Goal: Task Accomplishment & Management: Use online tool/utility

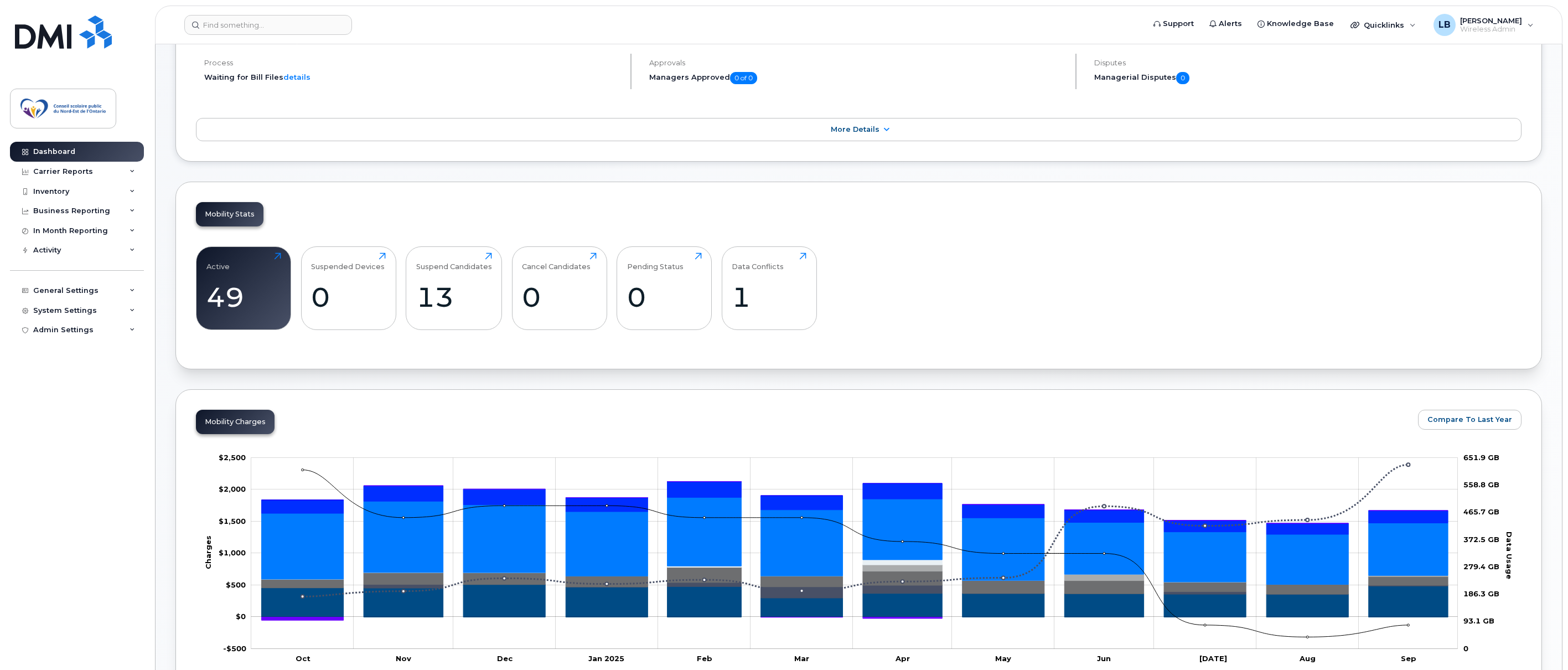
scroll to position [221, 0]
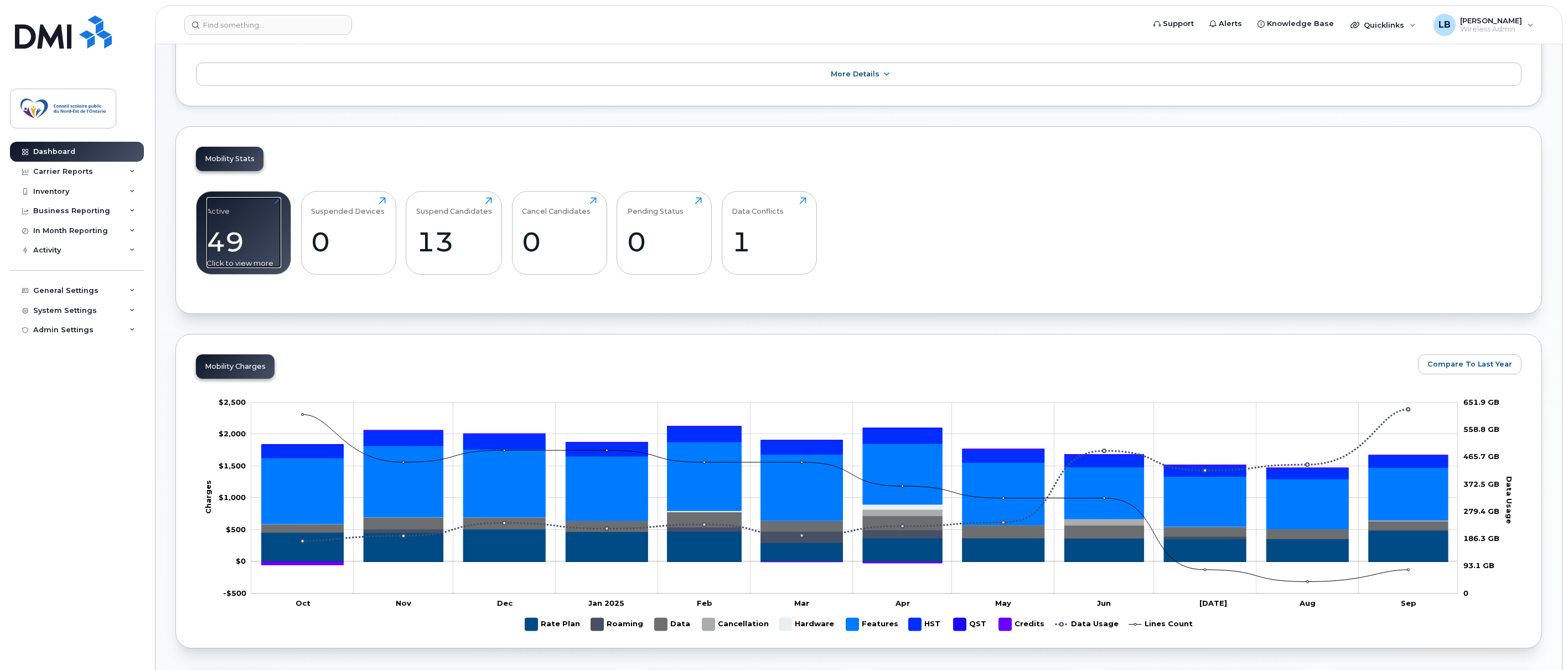
click at [249, 222] on div "Active 49 Click to view more" at bounding box center [244, 232] width 75 height 71
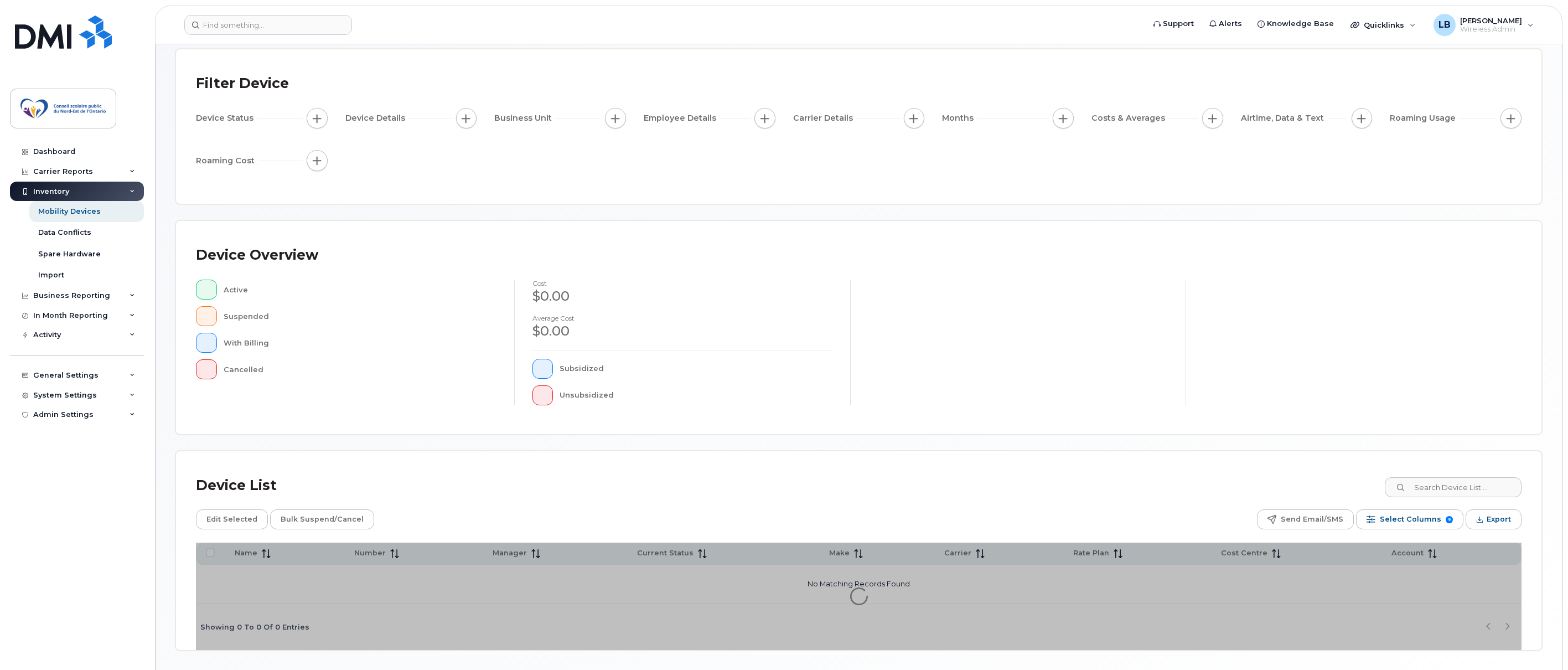
scroll to position [92, 0]
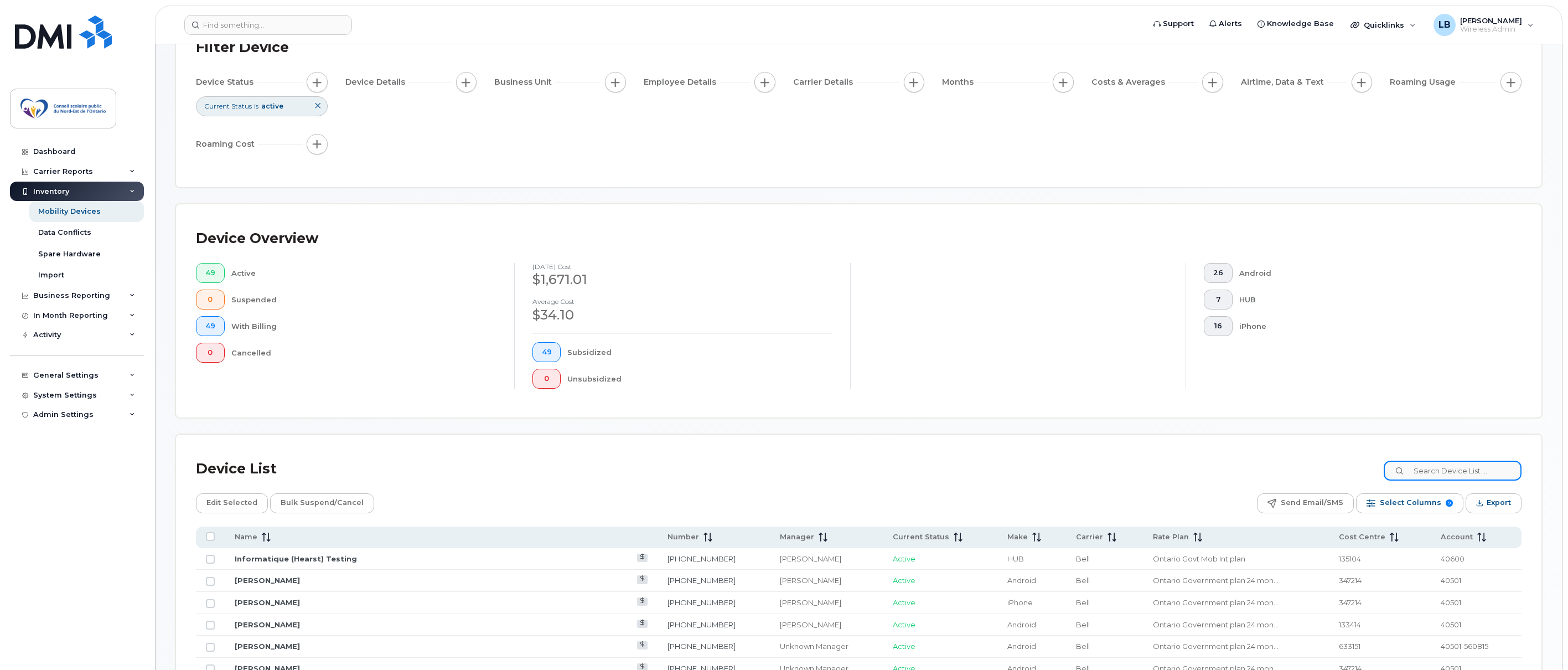
click at [1464, 466] on input at bounding box center [1452, 470] width 138 height 20
type input "[PERSON_NAME]"
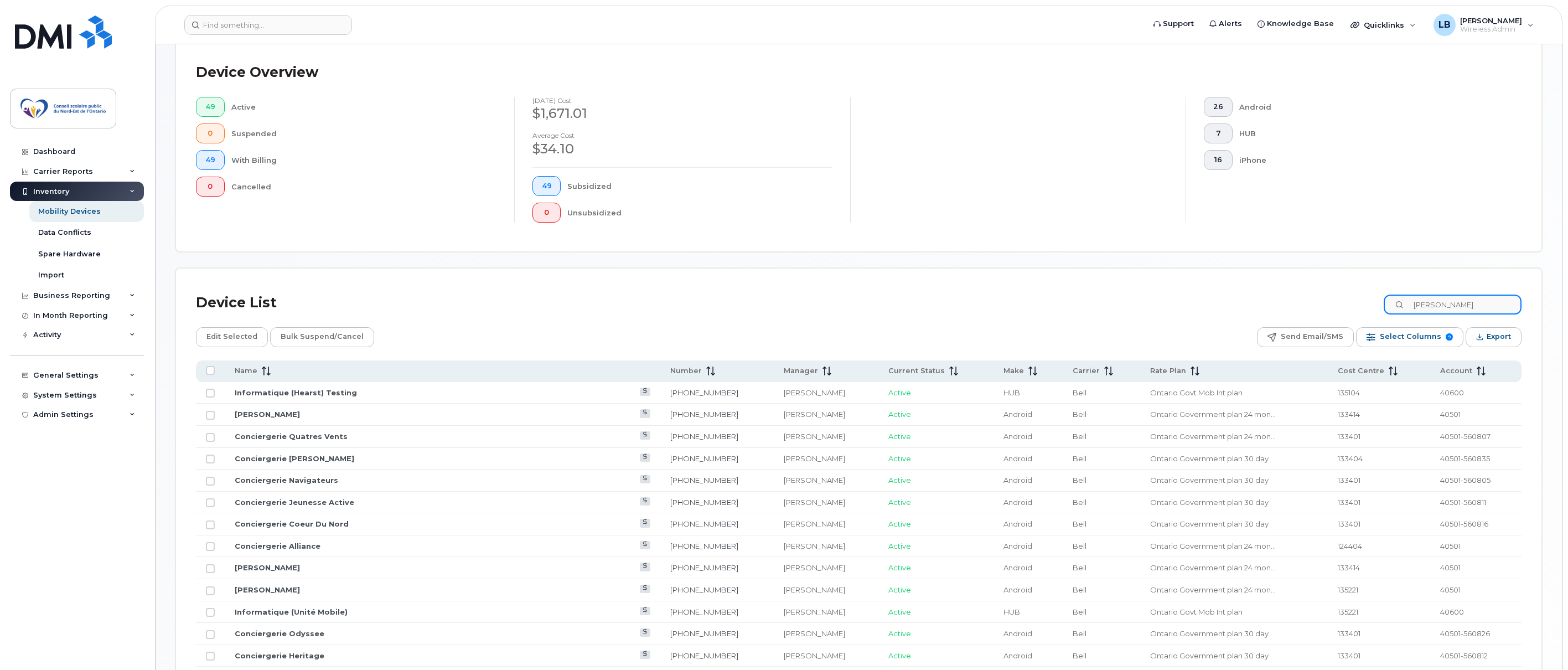
scroll to position [313, 0]
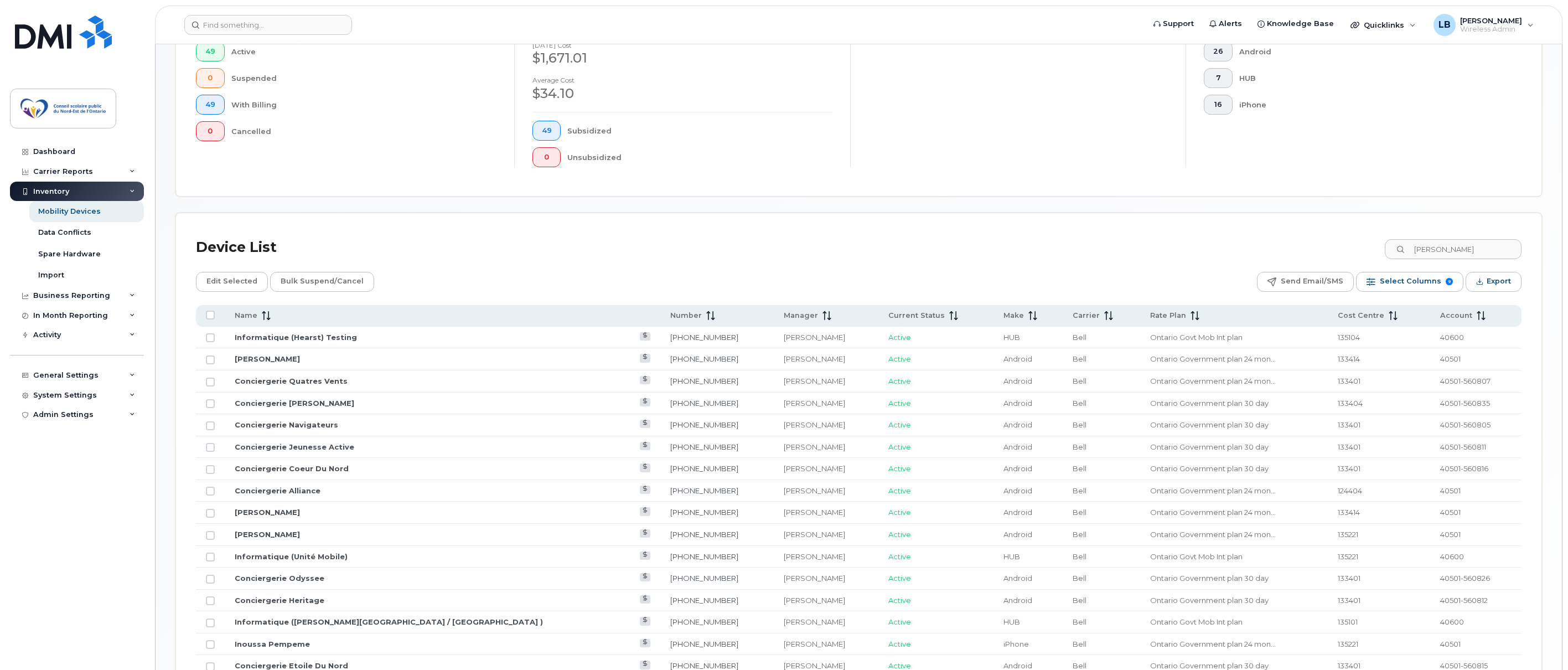
click at [1404, 250] on icon at bounding box center [1401, 250] width 7 height 7
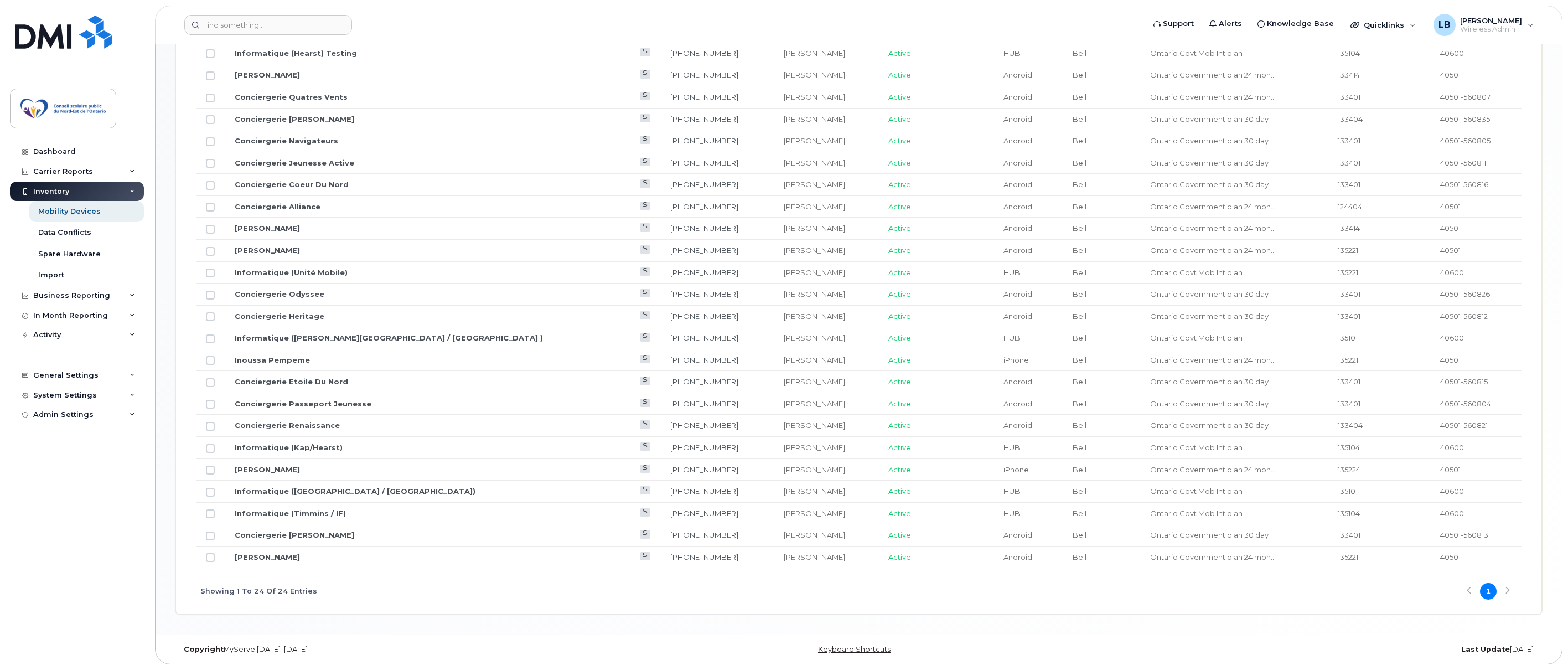
scroll to position [376, 0]
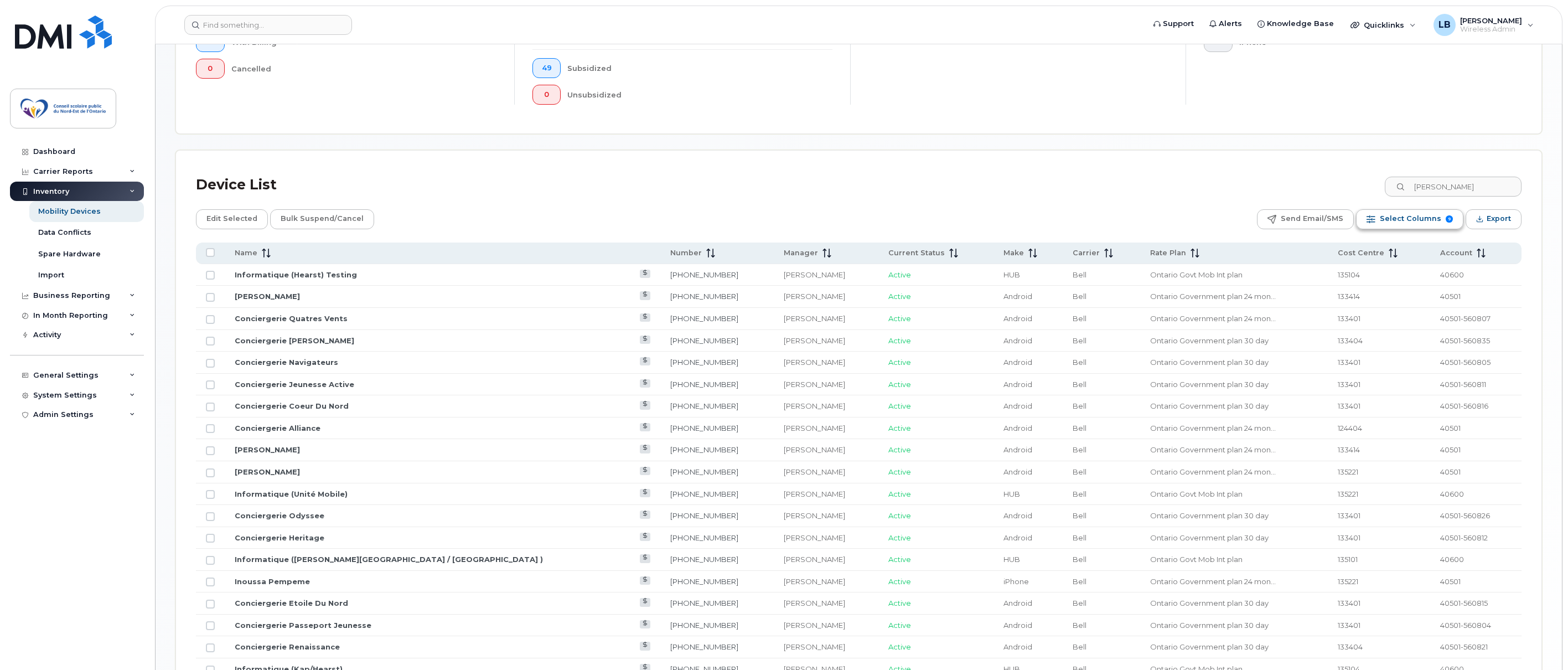
click at [1393, 226] on span "Select Columns" at bounding box center [1411, 218] width 61 height 17
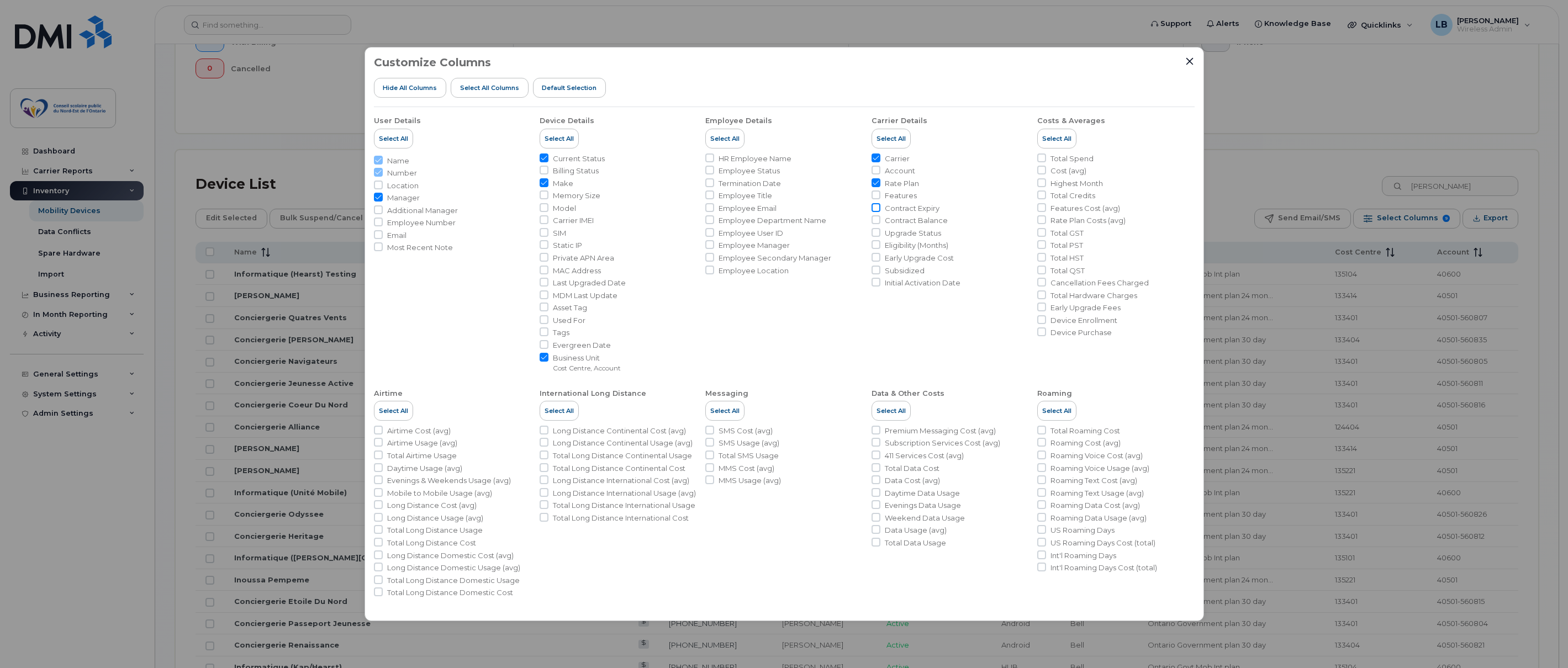
click at [879, 207] on input "Contract Expiry" at bounding box center [876, 207] width 9 height 9
checkbox input "true"
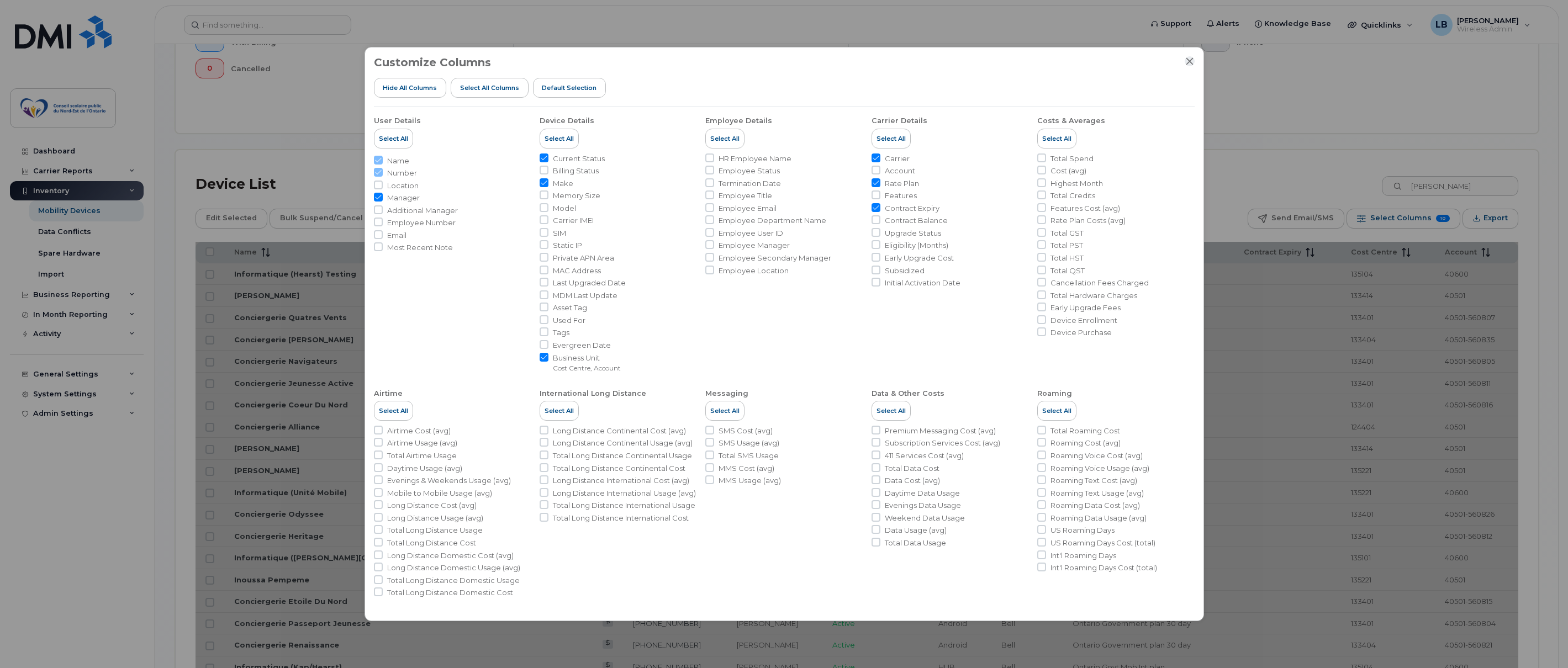
click at [1190, 61] on icon "Close" at bounding box center [1189, 61] width 7 height 7
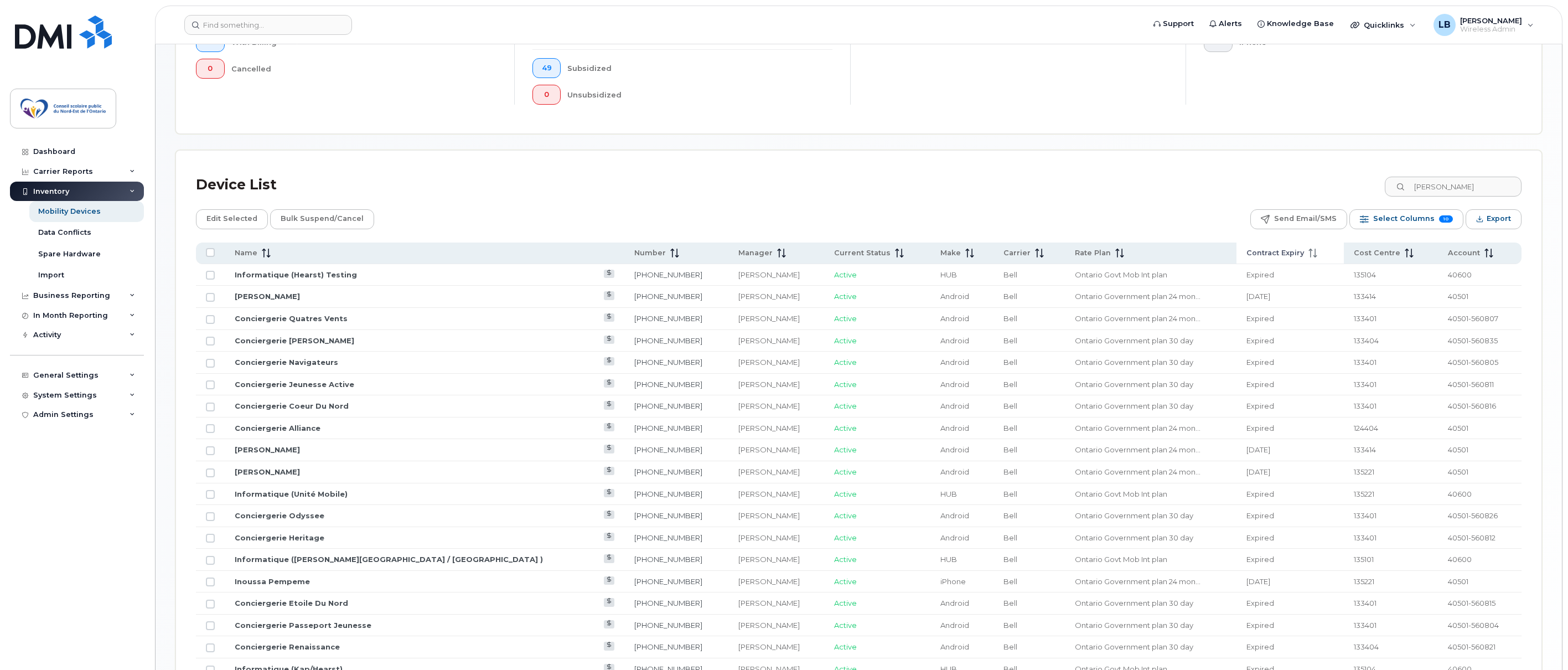
click at [1247, 256] on span "Contract Expiry" at bounding box center [1275, 253] width 58 height 10
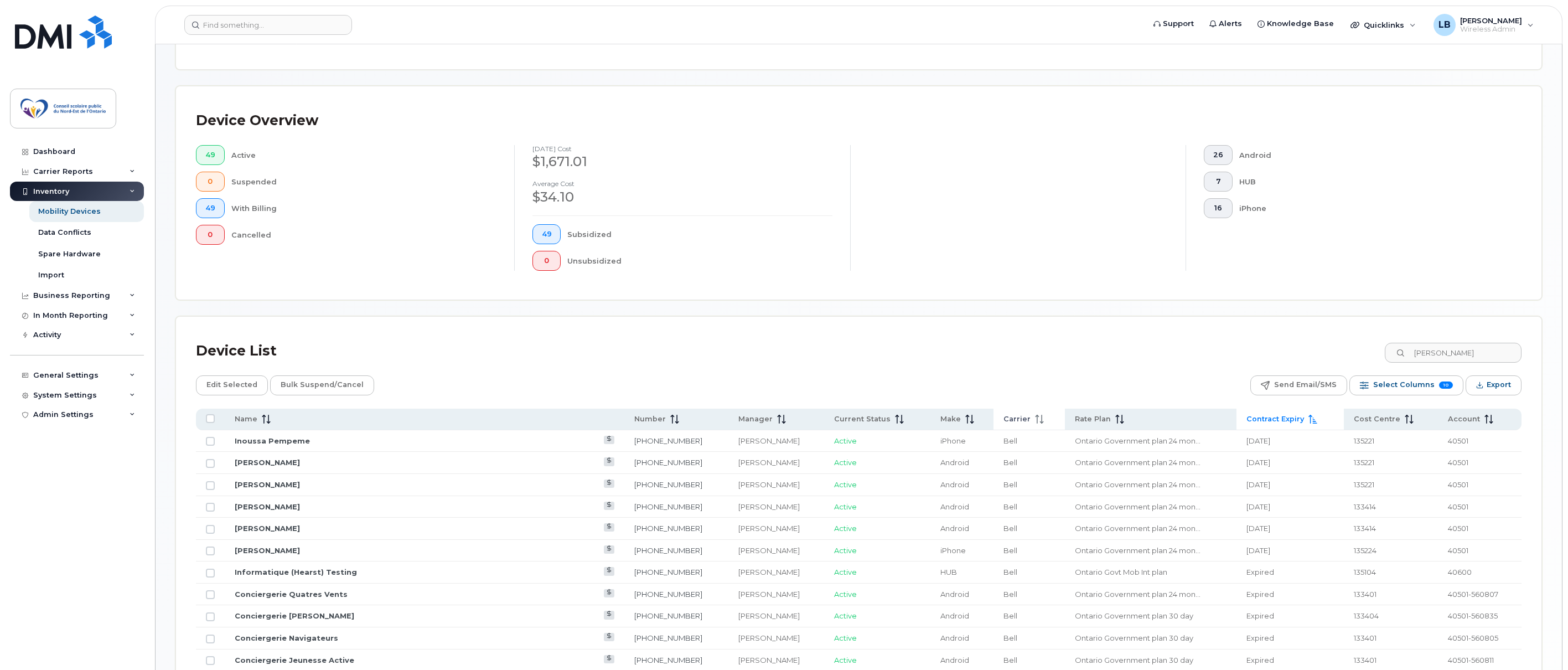
scroll to position [376, 0]
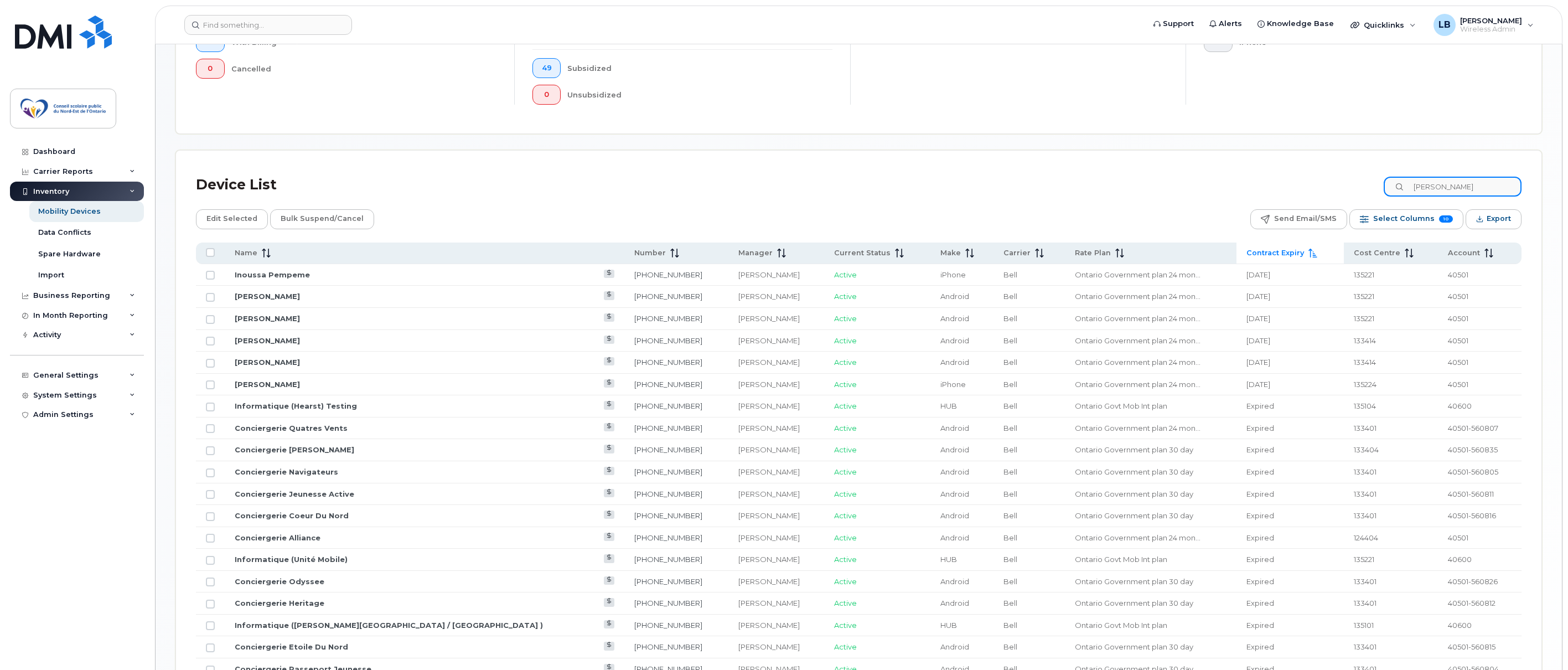
drag, startPoint x: 1449, startPoint y: 185, endPoint x: 1410, endPoint y: 184, distance: 39.0
click at [1410, 184] on div "[PERSON_NAME]" at bounding box center [1452, 186] width 138 height 20
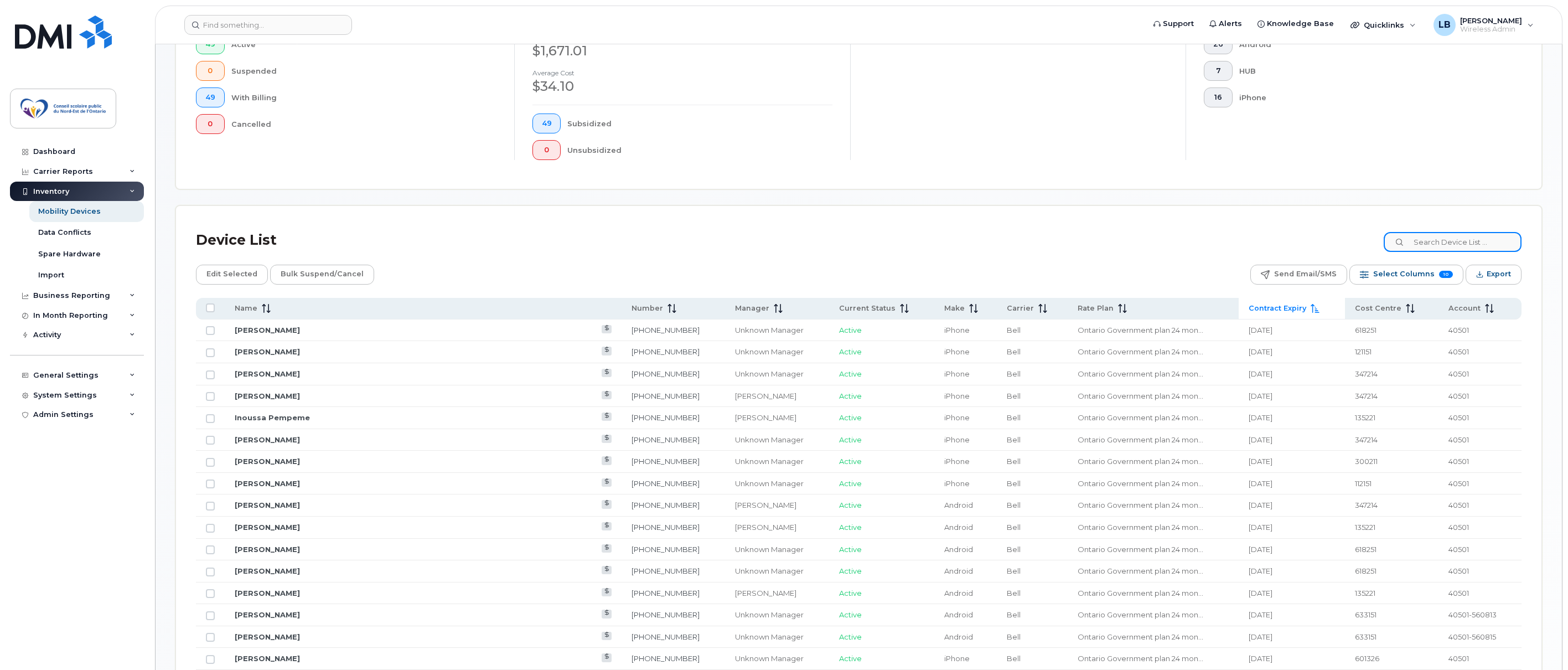
scroll to position [264, 0]
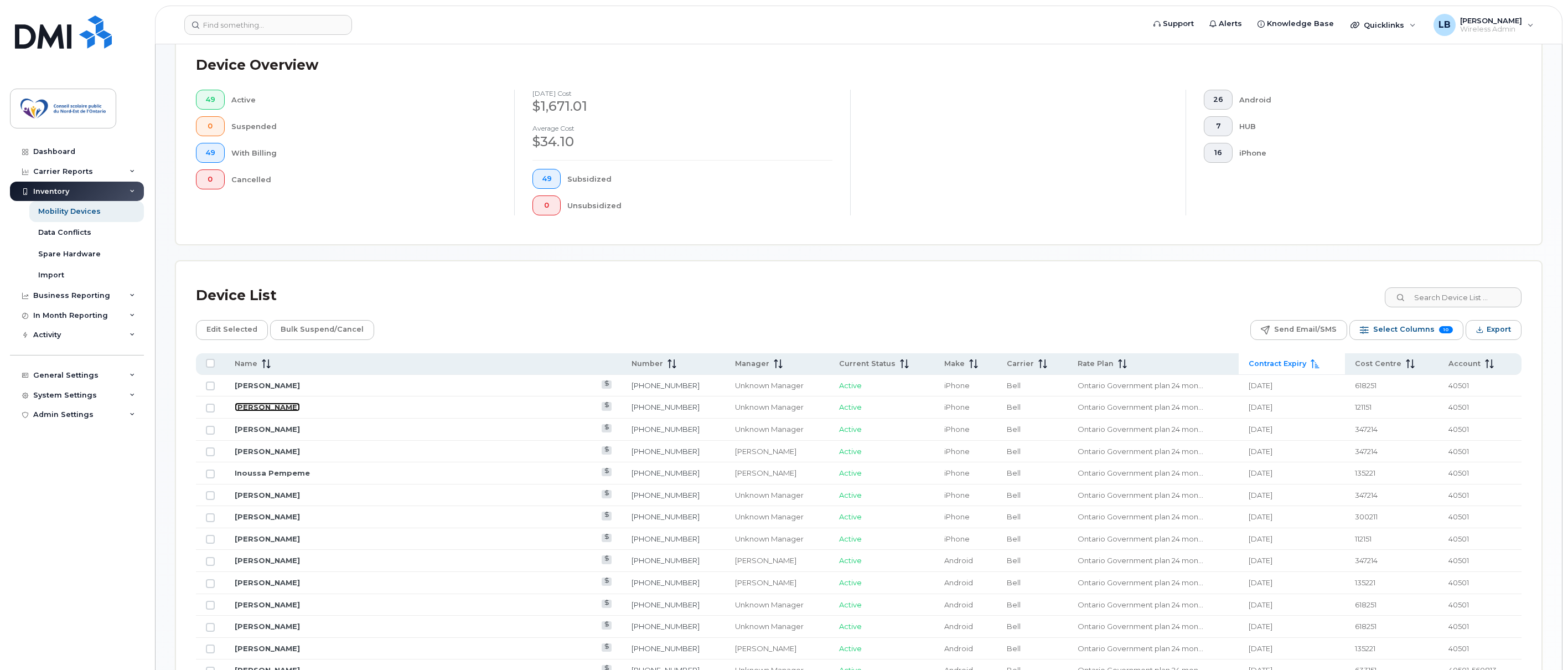
click at [260, 408] on link "[PERSON_NAME]" at bounding box center [267, 407] width 65 height 9
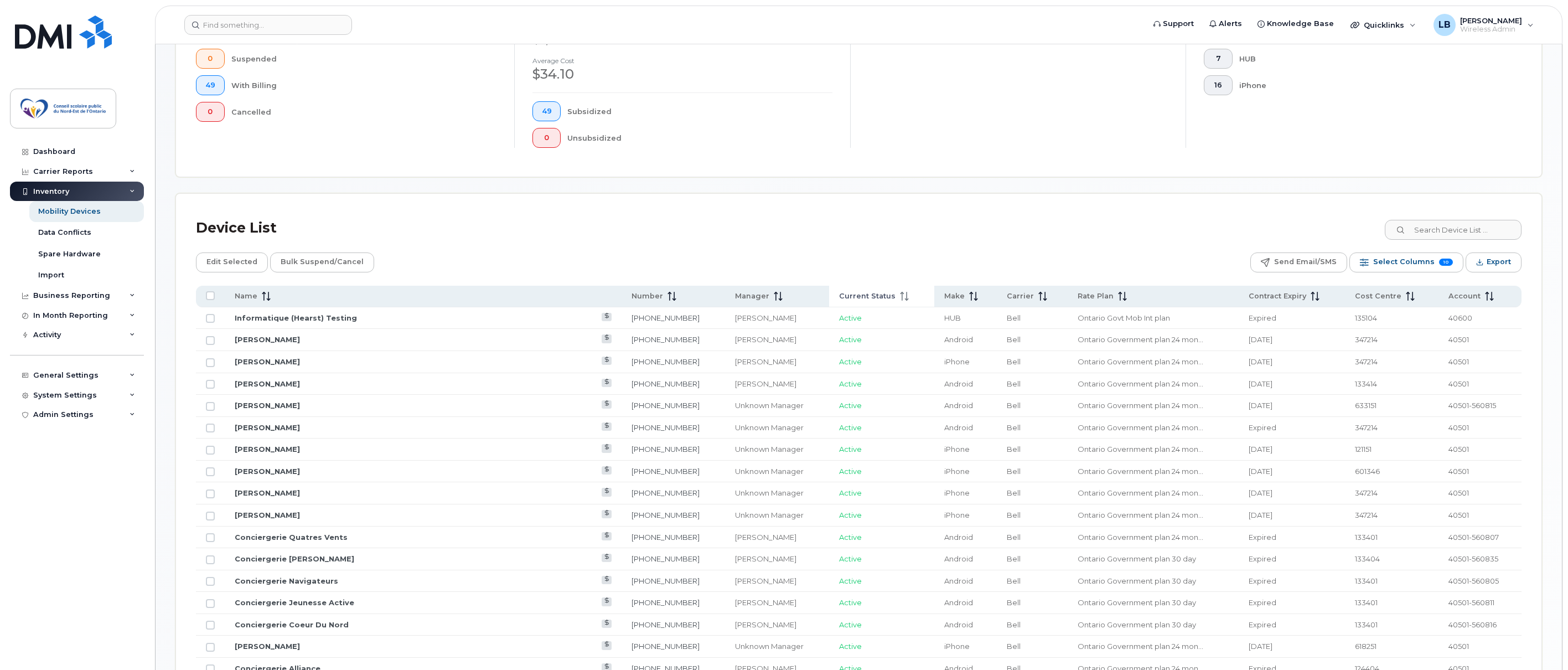
scroll to position [387, 0]
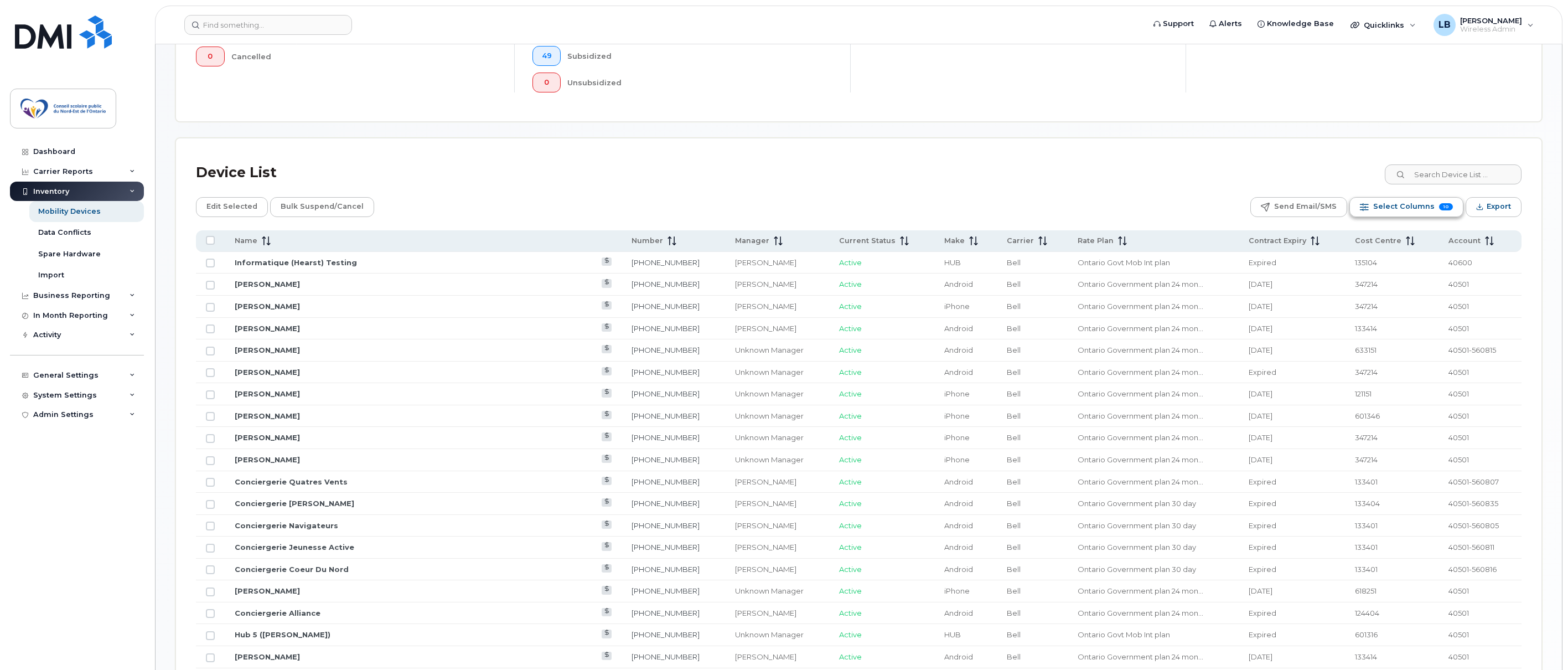
click at [1424, 208] on span "Select Columns" at bounding box center [1404, 206] width 61 height 17
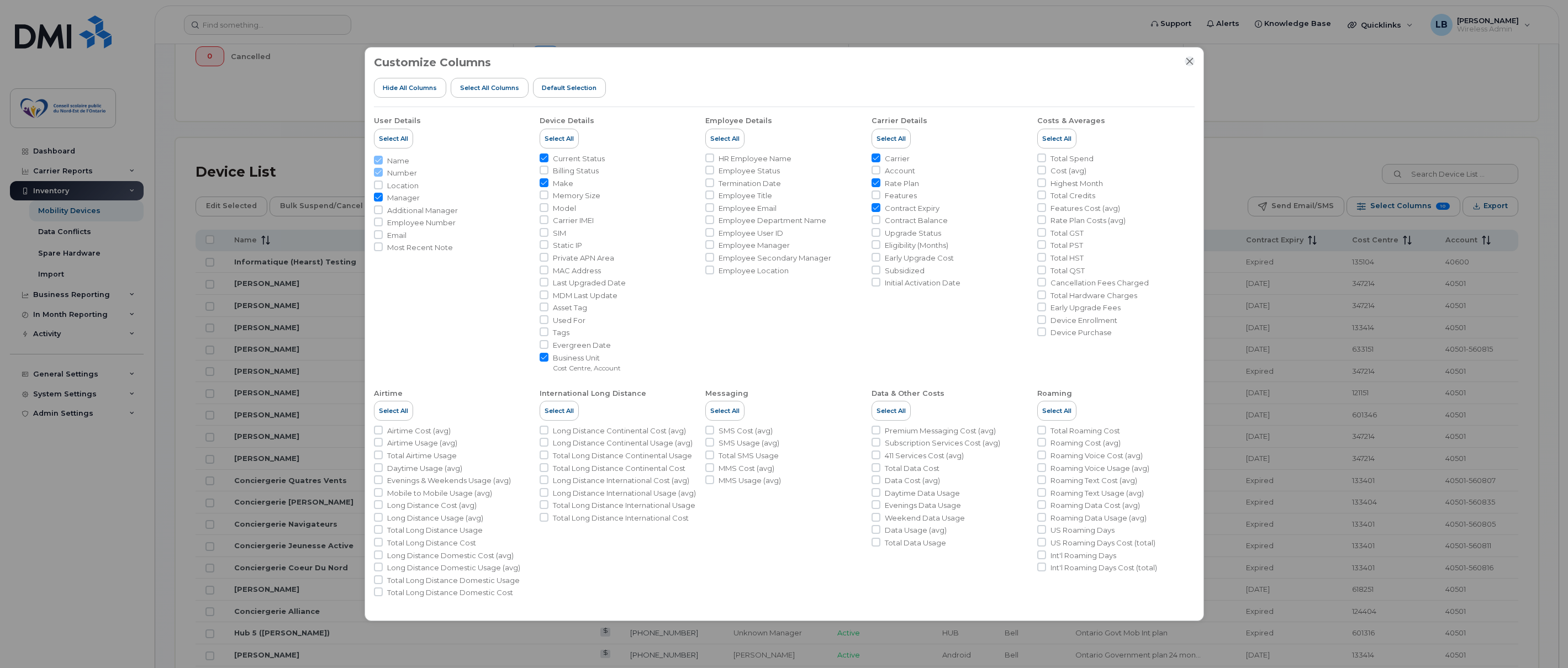
click at [1188, 60] on icon "Close" at bounding box center [1189, 61] width 7 height 7
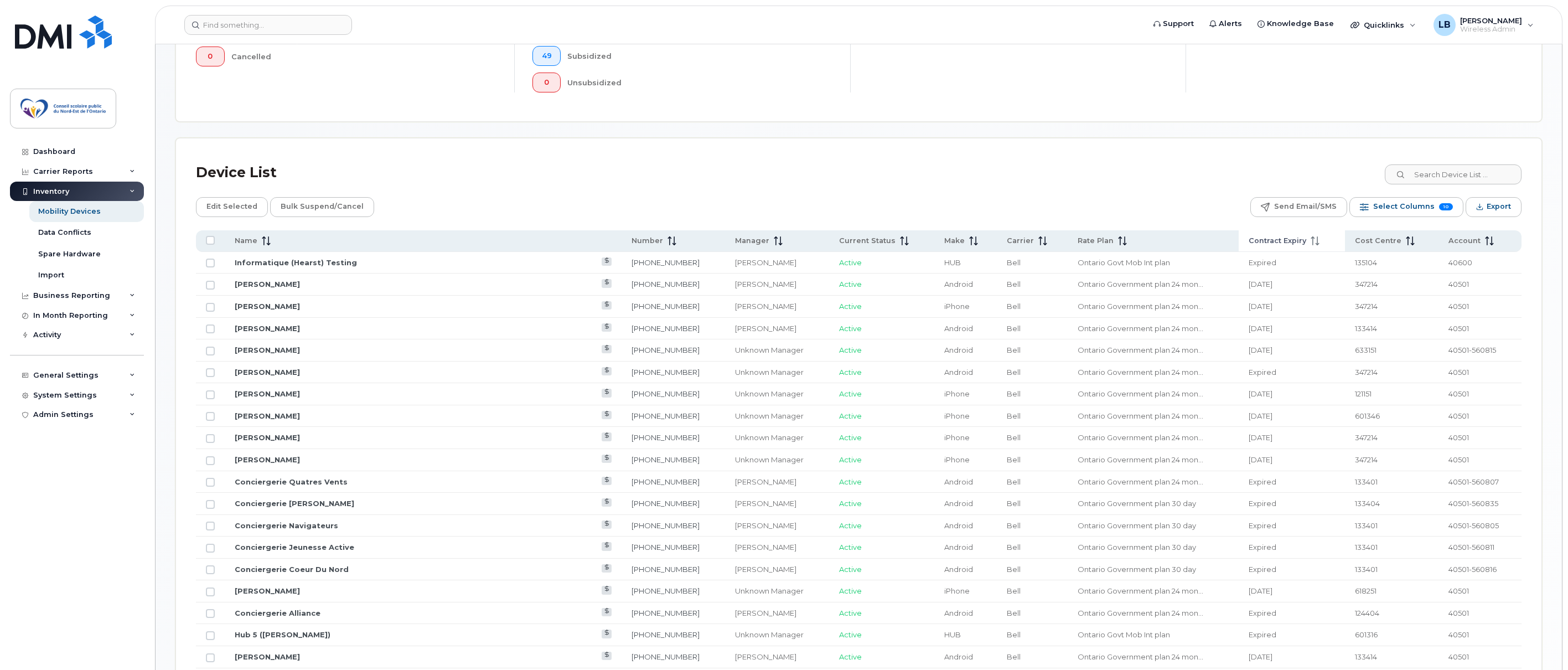
click at [1249, 242] on span "Contract Expiry" at bounding box center [1277, 241] width 58 height 10
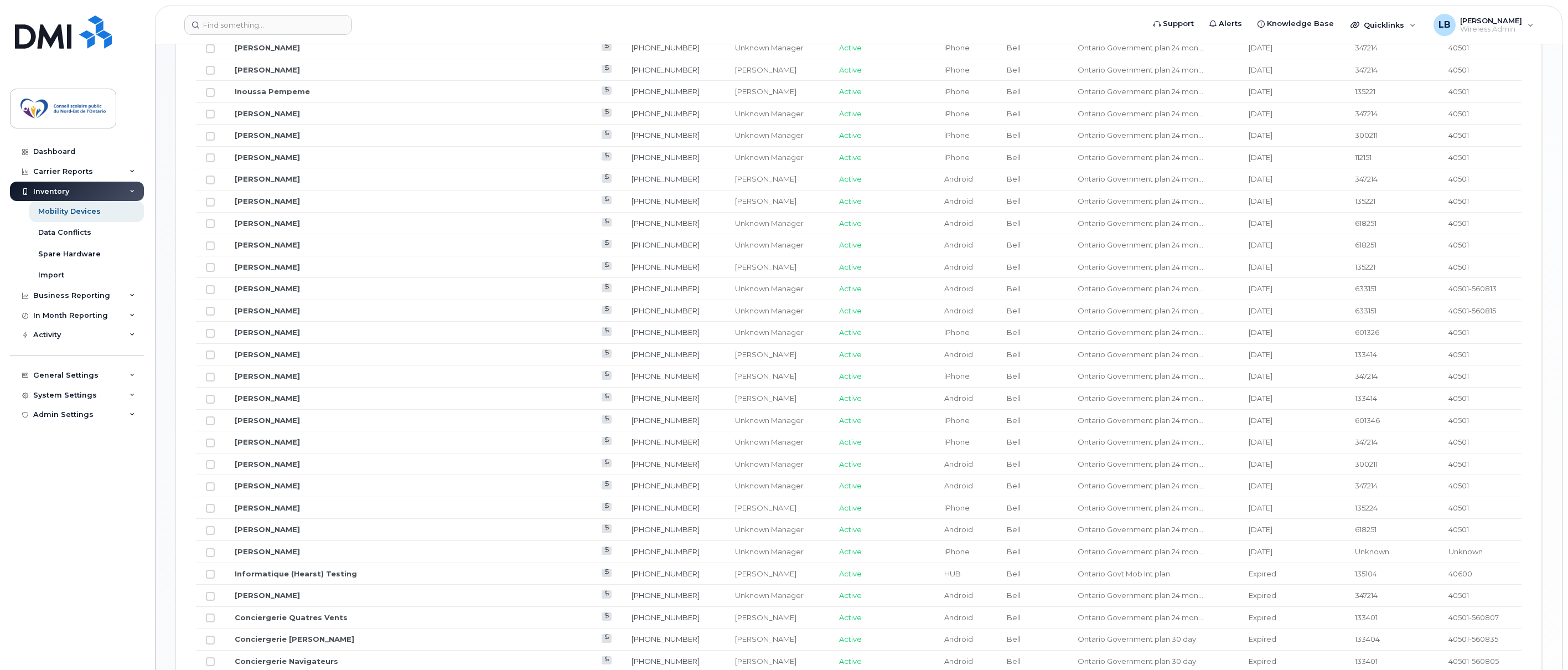
scroll to position [425, 0]
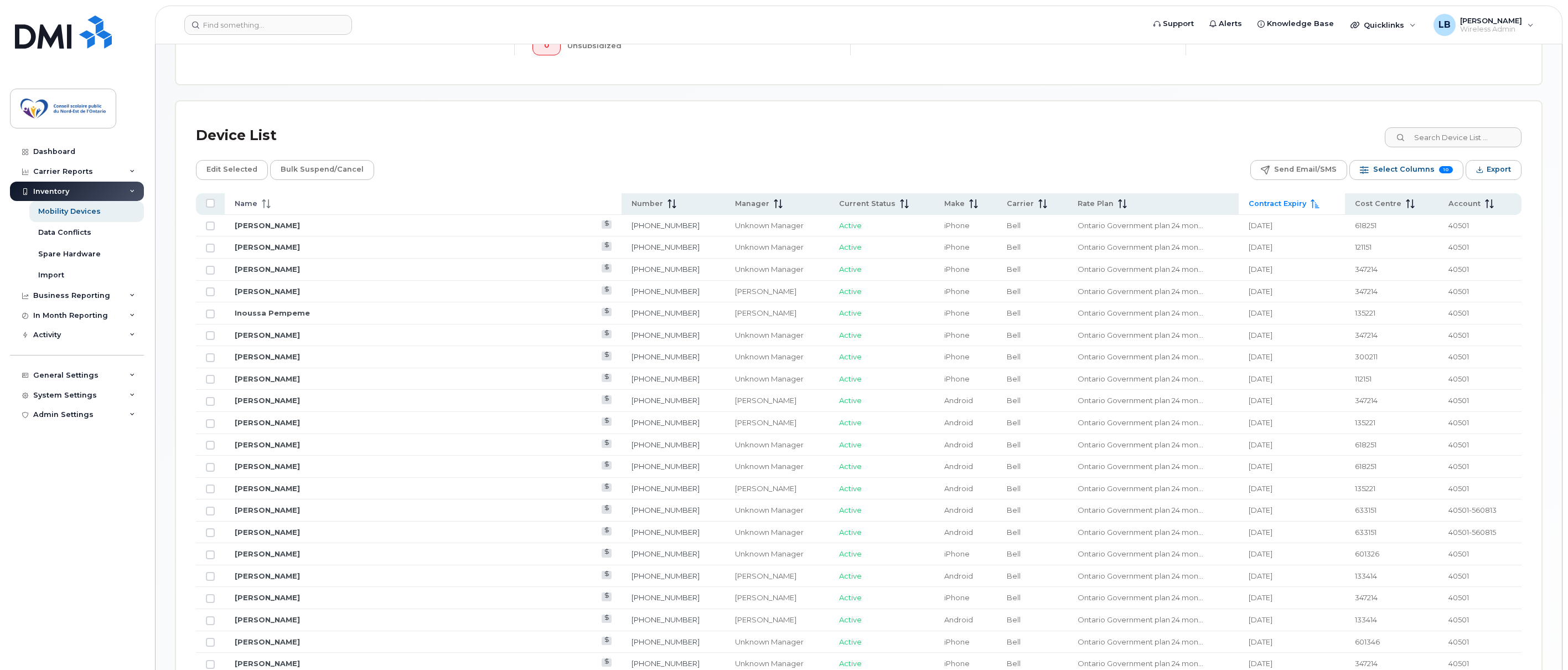
click at [241, 205] on span "Name" at bounding box center [246, 204] width 23 height 10
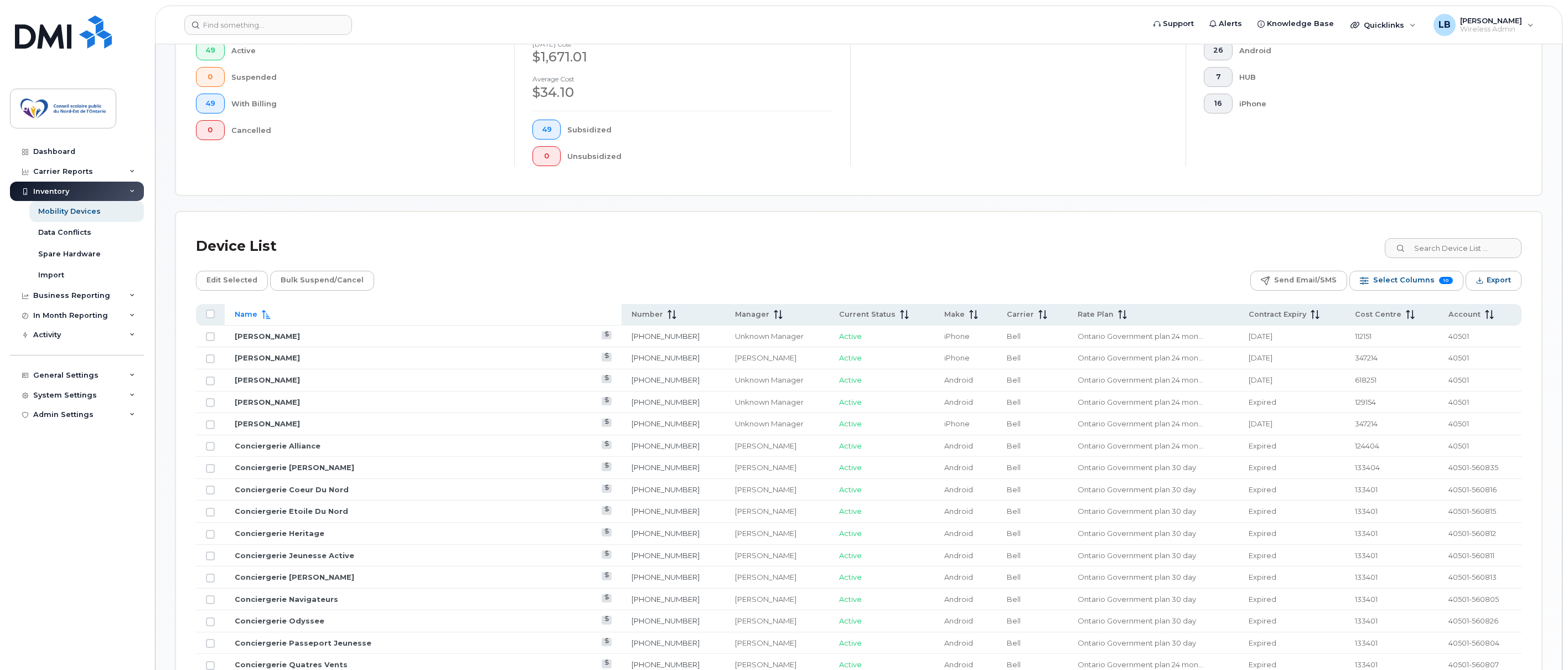
scroll to position [258, 0]
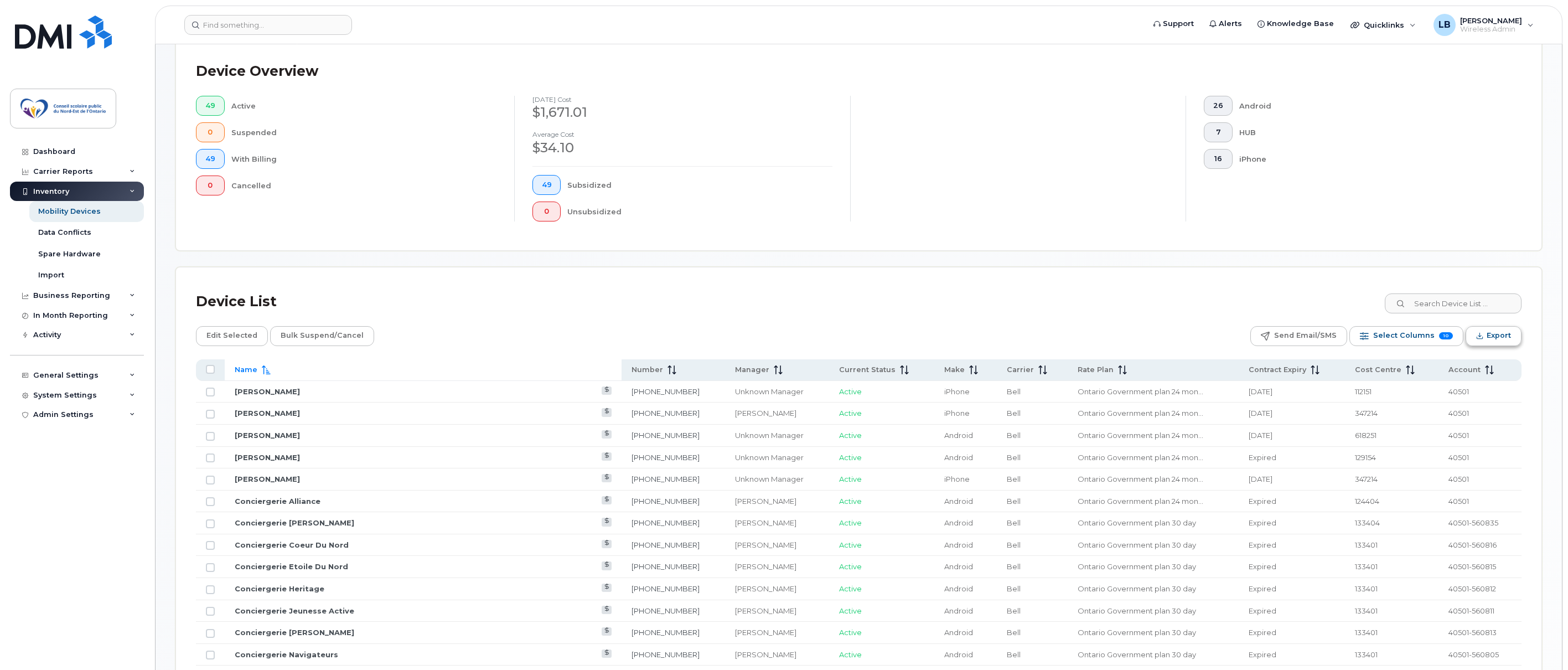
click at [1486, 336] on button "Export" at bounding box center [1493, 335] width 56 height 20
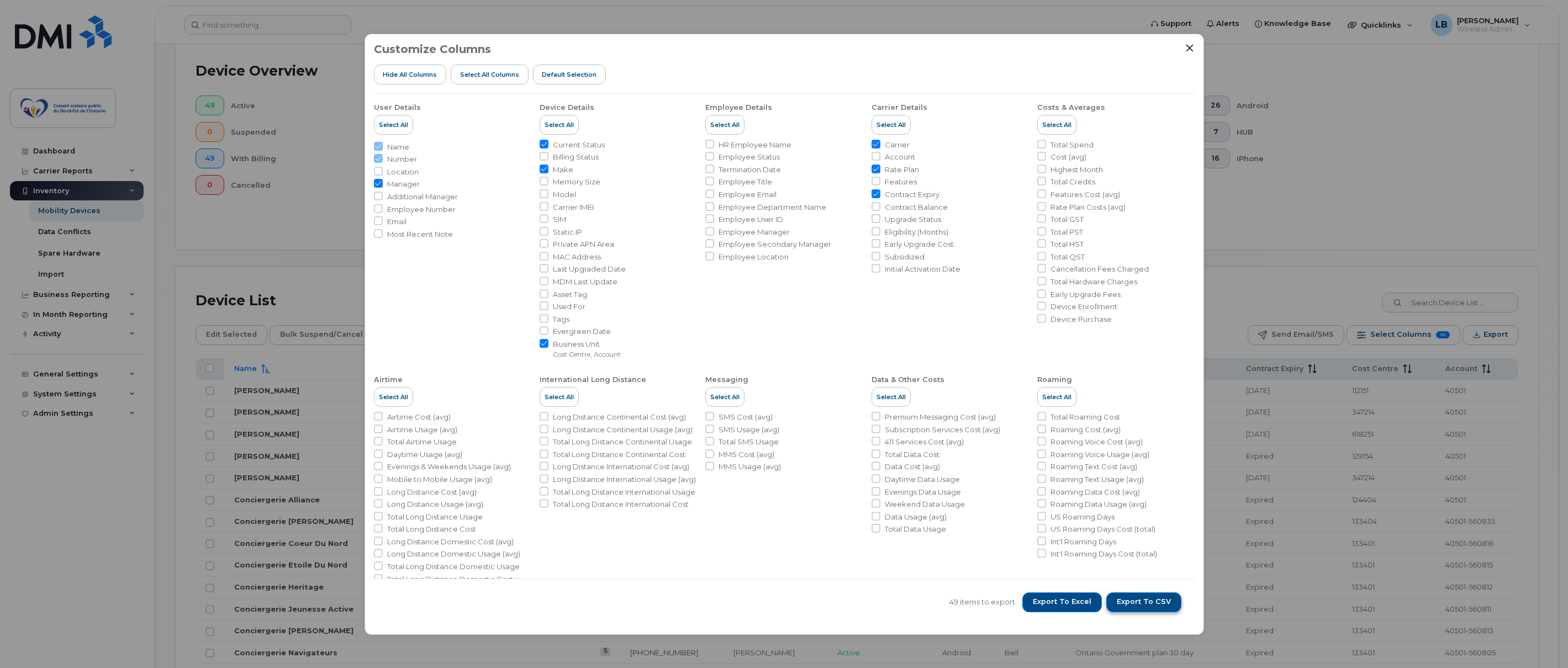
click at [1131, 603] on span "Export to CSV" at bounding box center [1144, 602] width 54 height 10
click at [1186, 46] on icon "Close" at bounding box center [1190, 48] width 9 height 9
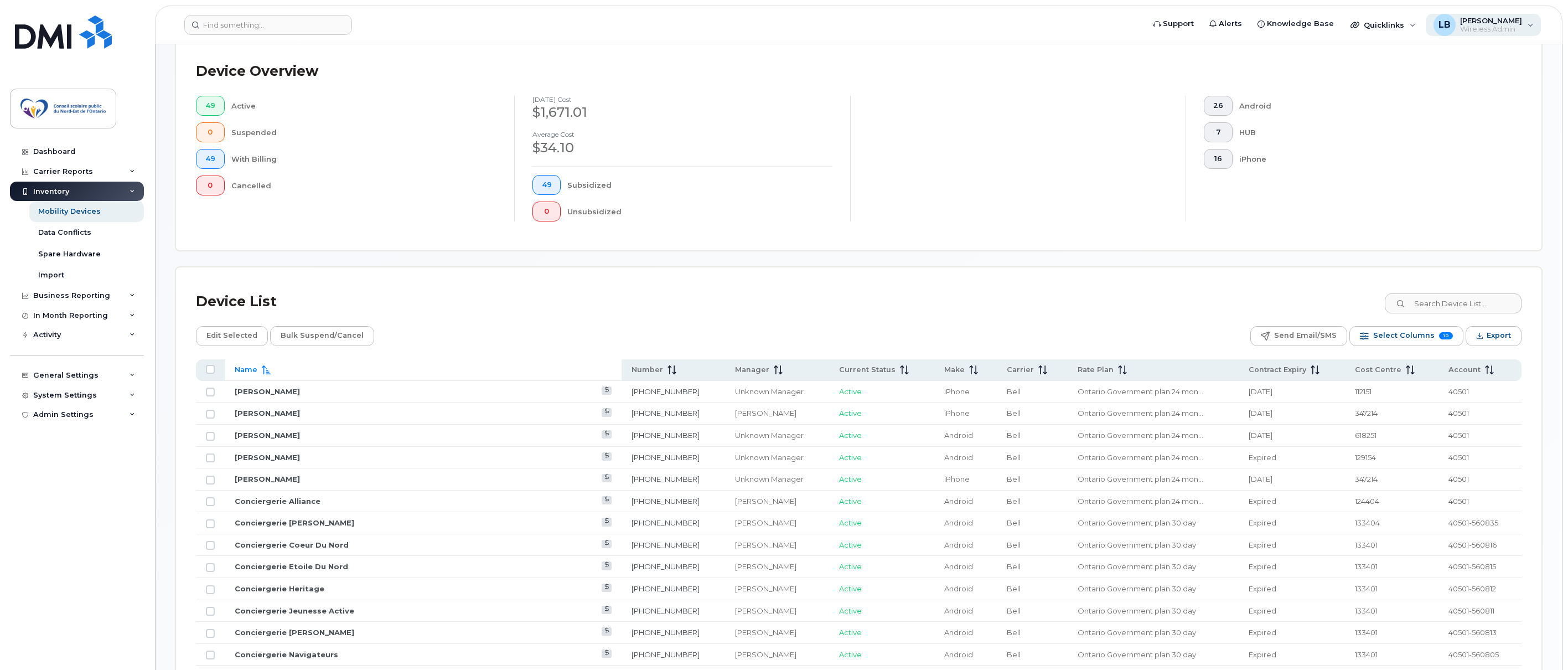
click at [1509, 26] on span "Wireless Admin" at bounding box center [1491, 29] width 62 height 9
drag, startPoint x: 1422, startPoint y: 108, endPoint x: 1315, endPoint y: 109, distance: 107.0
click at [1421, 108] on div "Sign out" at bounding box center [1461, 114] width 160 height 21
